Goal: Transaction & Acquisition: Subscribe to service/newsletter

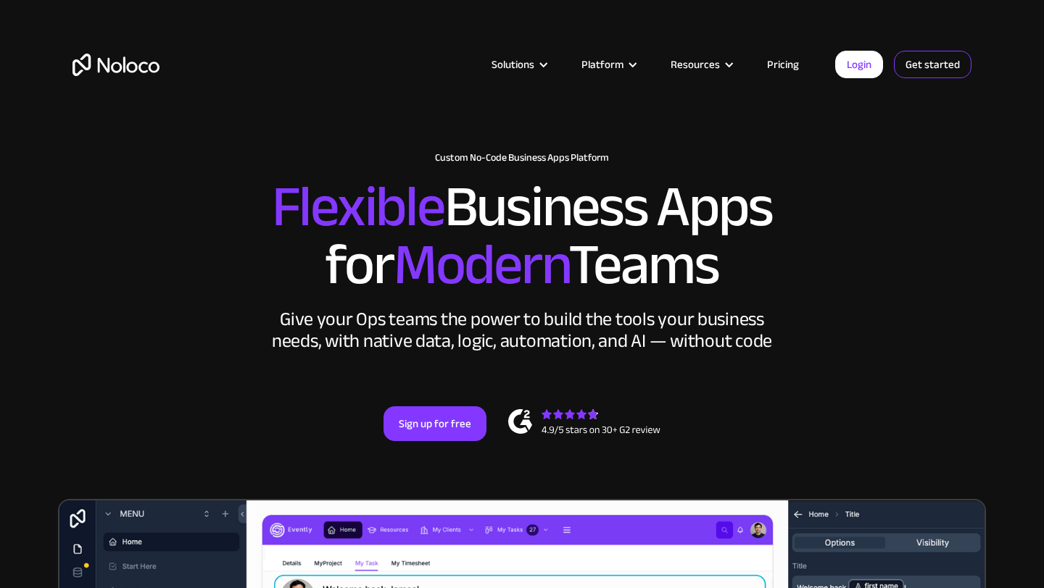
click at [937, 76] on link "Get started" at bounding box center [933, 65] width 78 height 28
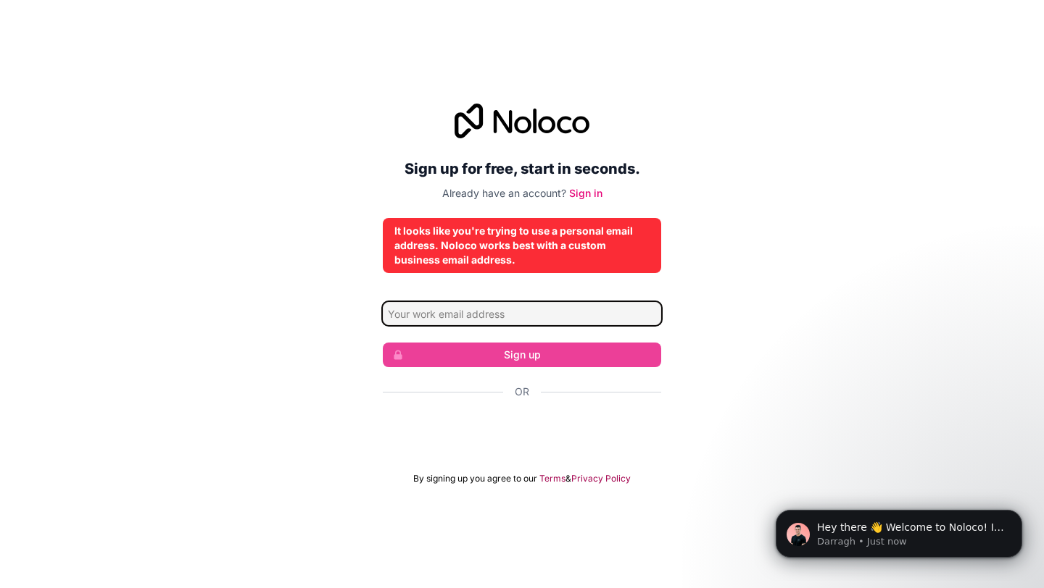
click at [598, 309] on input "Email address" at bounding box center [522, 313] width 278 height 23
click at [572, 313] on input "Email address" at bounding box center [522, 313] width 278 height 23
type input "[EMAIL_ADDRESS][DOMAIN_NAME]"
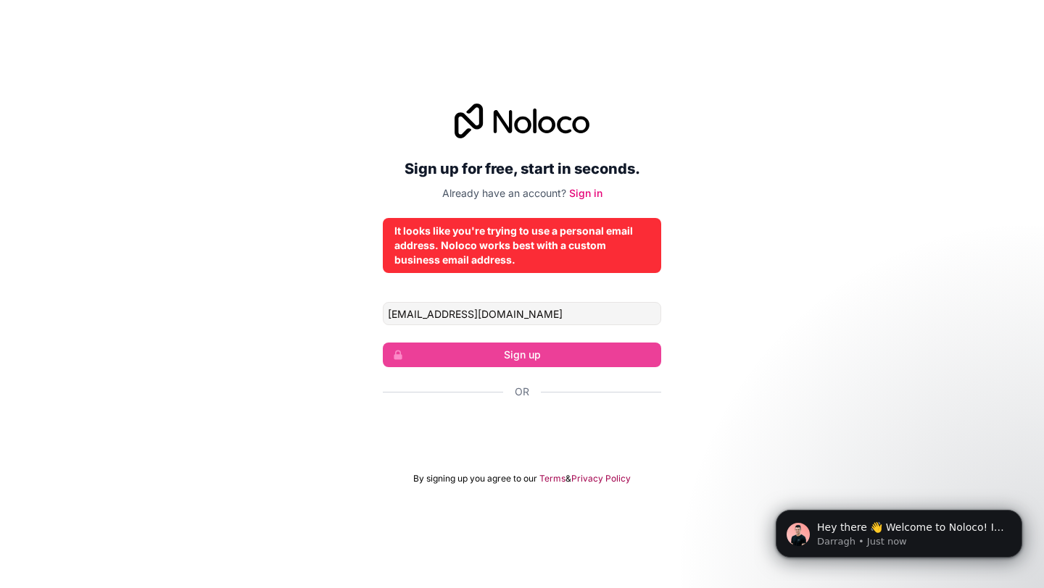
click at [859, 315] on div "Sign up for free, start in seconds. Already have an account? Sign in It looks l…" at bounding box center [522, 294] width 1044 height 422
click at [691, 83] on div "Sign up for free, start in seconds. Already have an account? Sign in It looks l…" at bounding box center [522, 294] width 1044 height 588
